Goal: Navigation & Orientation: Find specific page/section

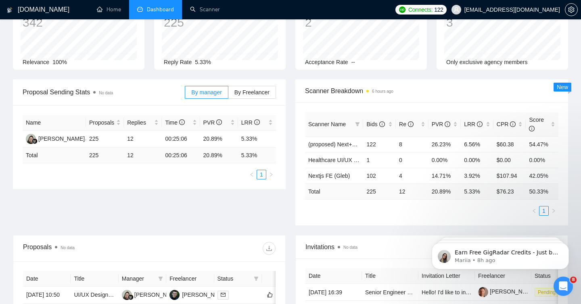
scroll to position [46, 0]
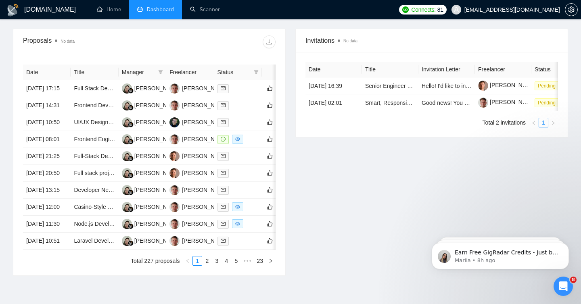
scroll to position [269, 0]
click at [111, 6] on link "Home" at bounding box center [109, 9] width 24 height 7
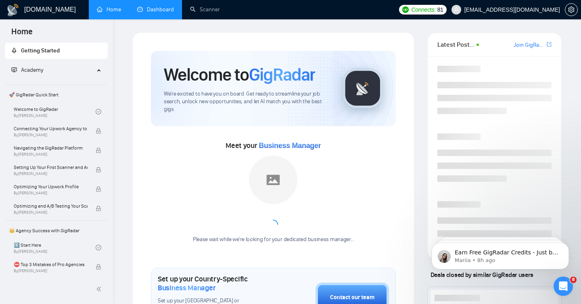
click at [158, 13] on link "Dashboard" at bounding box center [155, 9] width 37 height 7
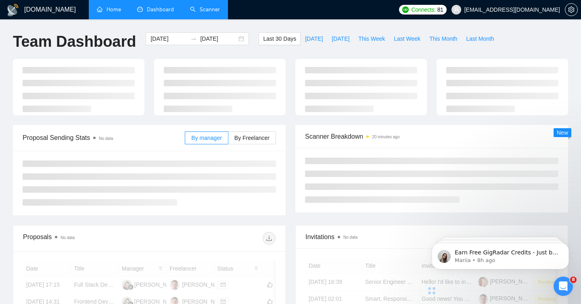
click at [202, 7] on link "Scanner" at bounding box center [205, 9] width 30 height 7
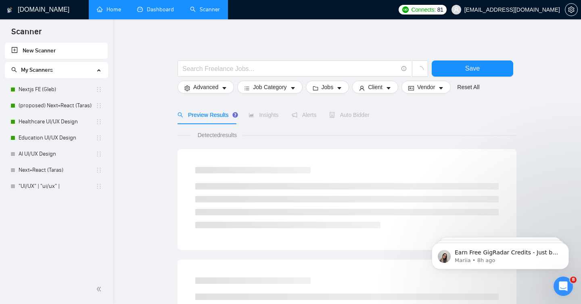
click at [168, 8] on link "Dashboard" at bounding box center [155, 9] width 37 height 7
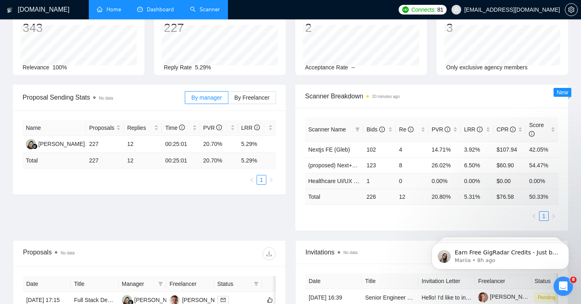
scroll to position [61, 0]
